Goal: Information Seeking & Learning: Learn about a topic

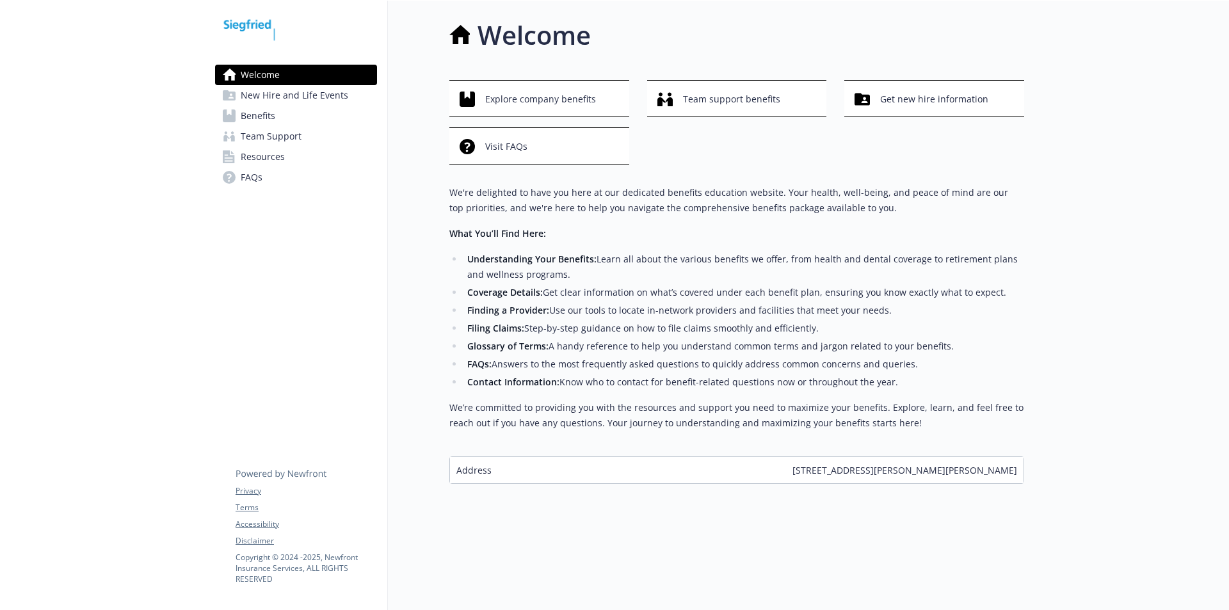
click at [250, 113] on span "Benefits" at bounding box center [258, 116] width 35 height 20
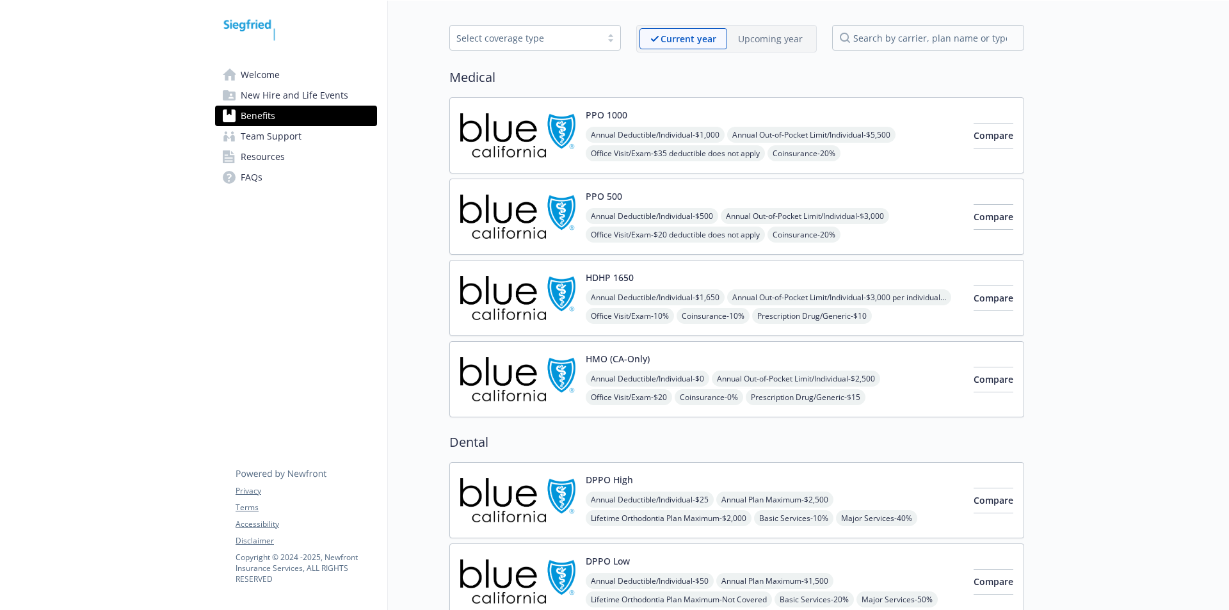
scroll to position [64, 0]
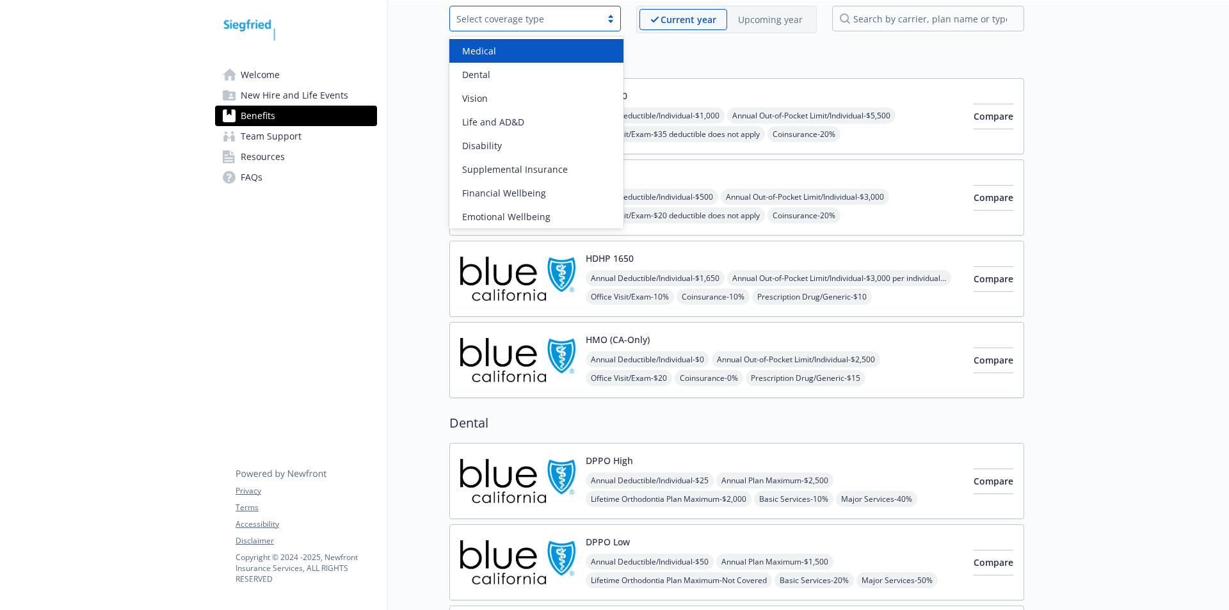
click at [611, 18] on div at bounding box center [610, 18] width 19 height 10
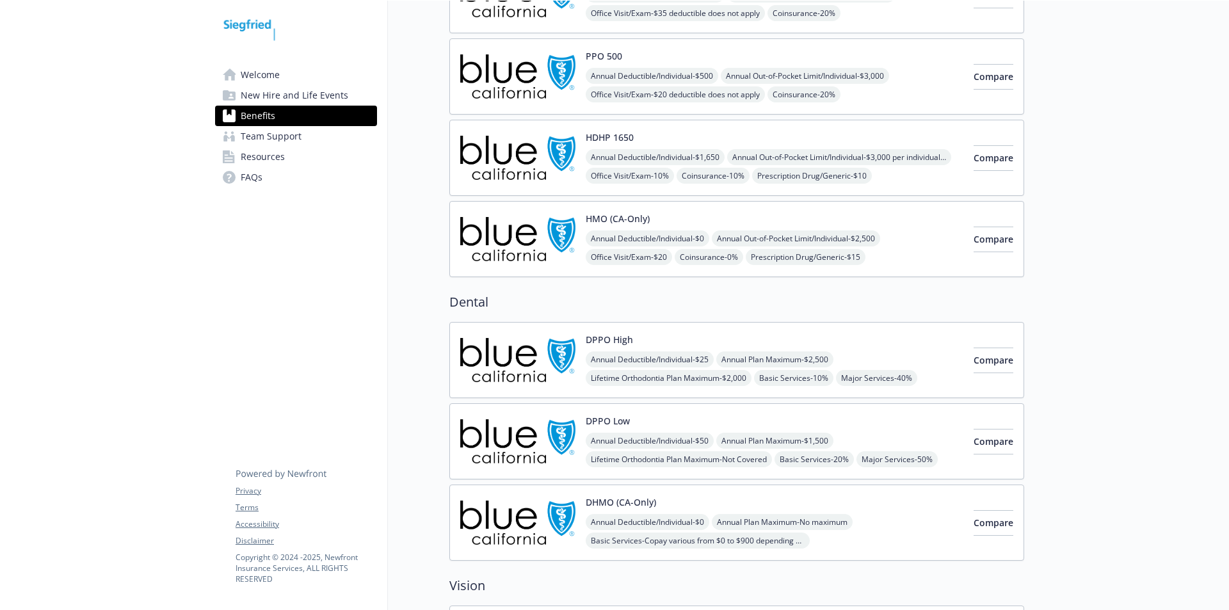
scroll to position [0, 0]
